Goal: Transaction & Acquisition: Purchase product/service

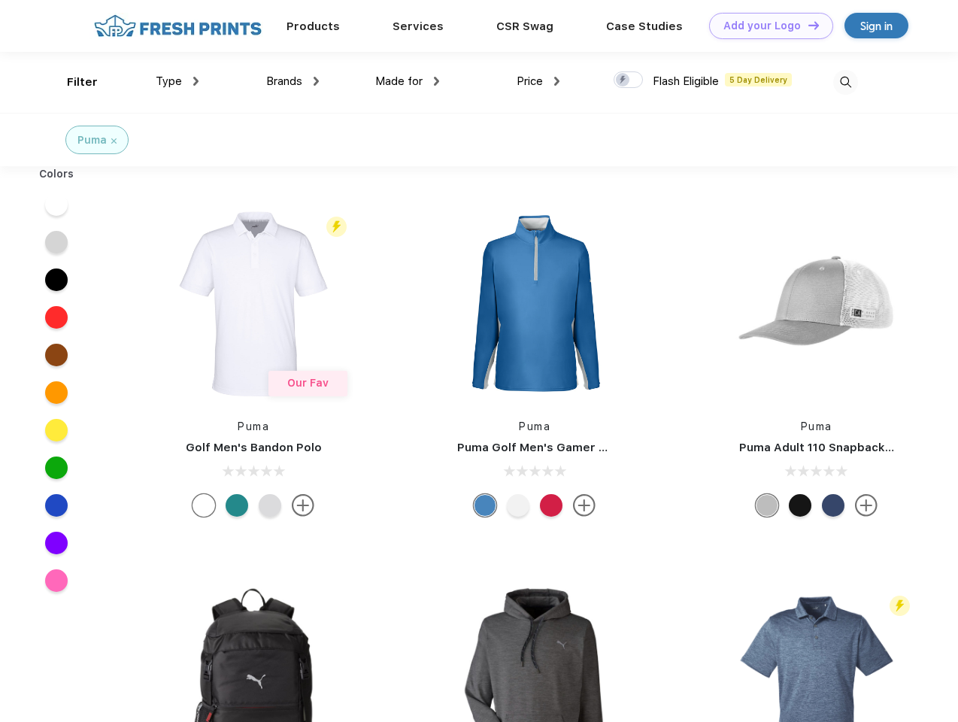
click at [765, 26] on link "Add your Logo Design Tool" at bounding box center [771, 26] width 124 height 26
click at [0, 0] on div "Design Tool" at bounding box center [0, 0] width 0 height 0
click at [807, 25] on link "Add your Logo Design Tool" at bounding box center [771, 26] width 124 height 26
click at [72, 82] on div "Filter" at bounding box center [82, 82] width 31 height 17
click at [177, 81] on span "Type" at bounding box center [169, 81] width 26 height 14
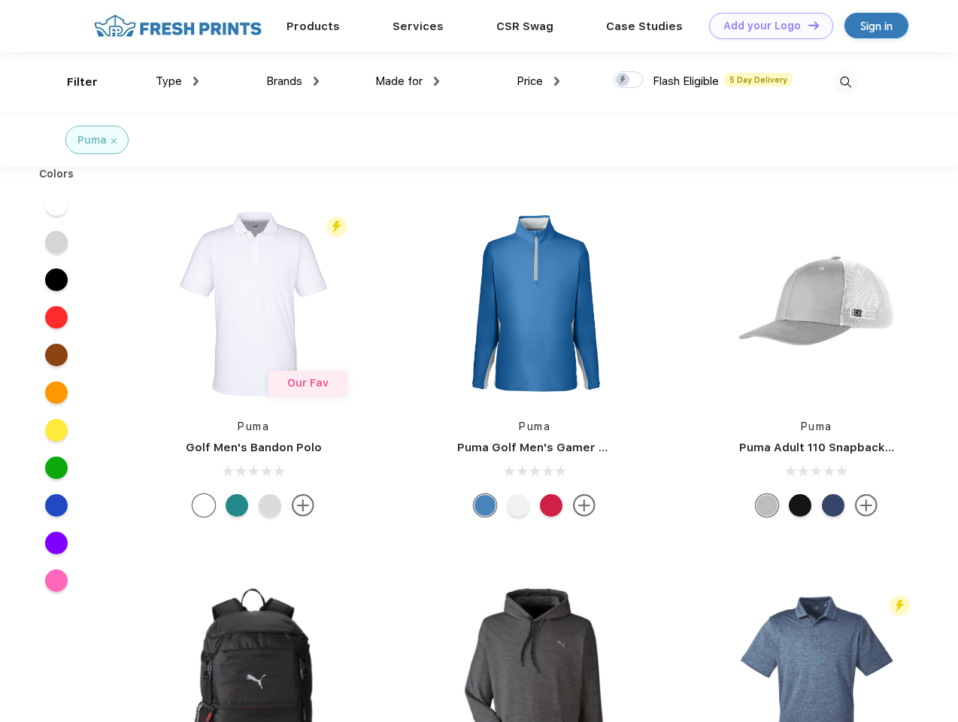
click at [292, 81] on span "Brands" at bounding box center [284, 81] width 36 height 14
click at [408, 81] on span "Made for" at bounding box center [398, 81] width 47 height 14
click at [538, 81] on span "Price" at bounding box center [530, 81] width 26 height 14
click at [629, 80] on div at bounding box center [628, 79] width 29 height 17
click at [623, 80] on input "checkbox" at bounding box center [619, 76] width 10 height 10
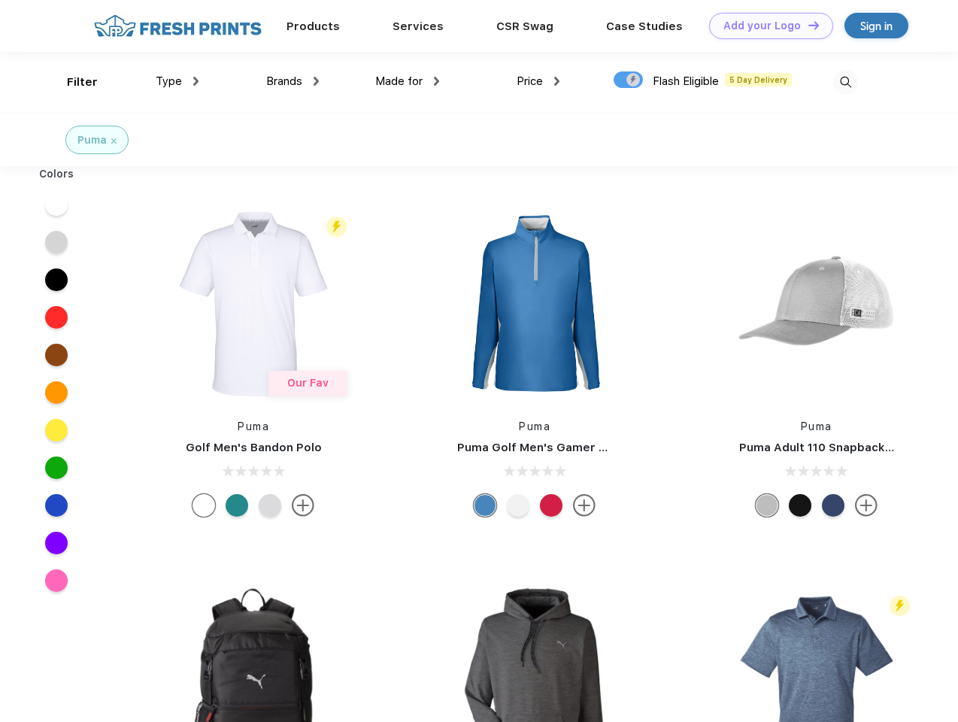
click at [845, 82] on img at bounding box center [845, 82] width 25 height 25
